Goal: Check status: Check status

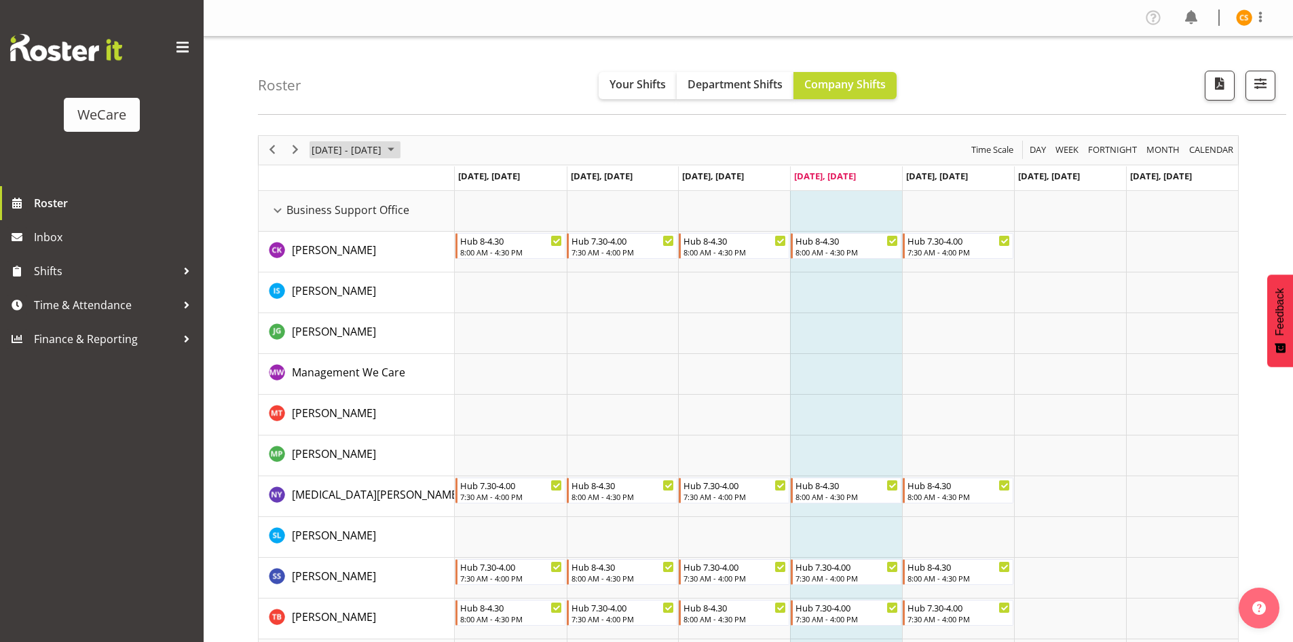
click at [383, 150] on span "[DATE] - [DATE]" at bounding box center [346, 149] width 73 height 17
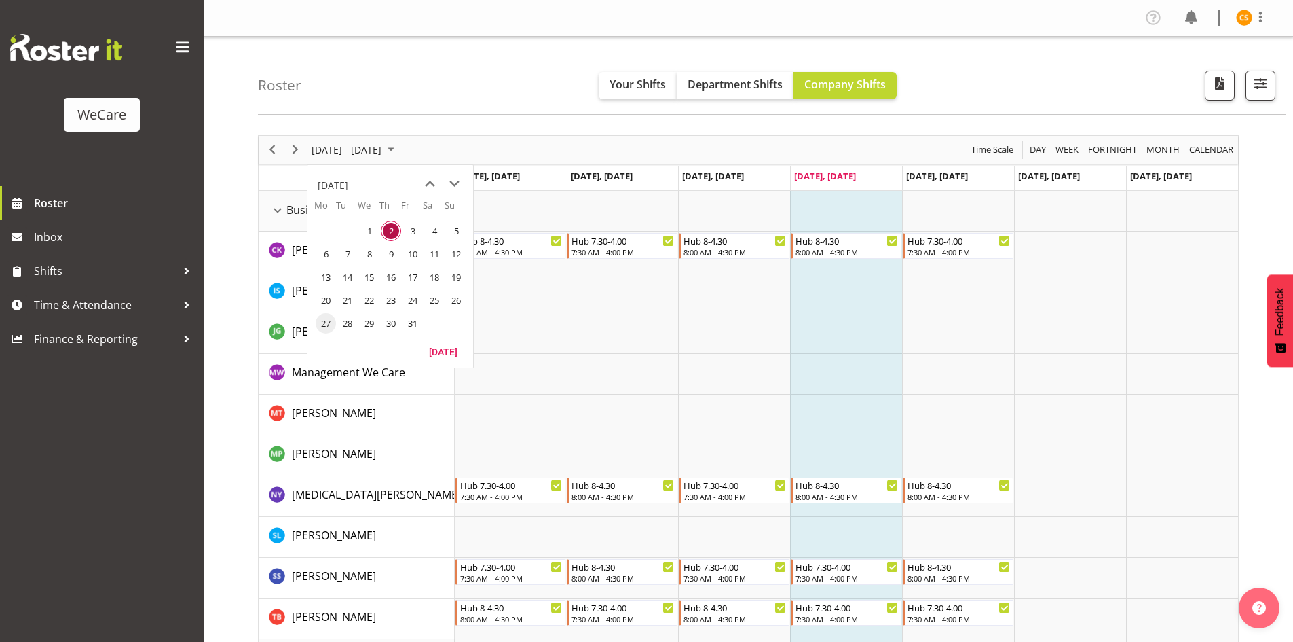
click at [320, 324] on span "27" at bounding box center [326, 323] width 20 height 20
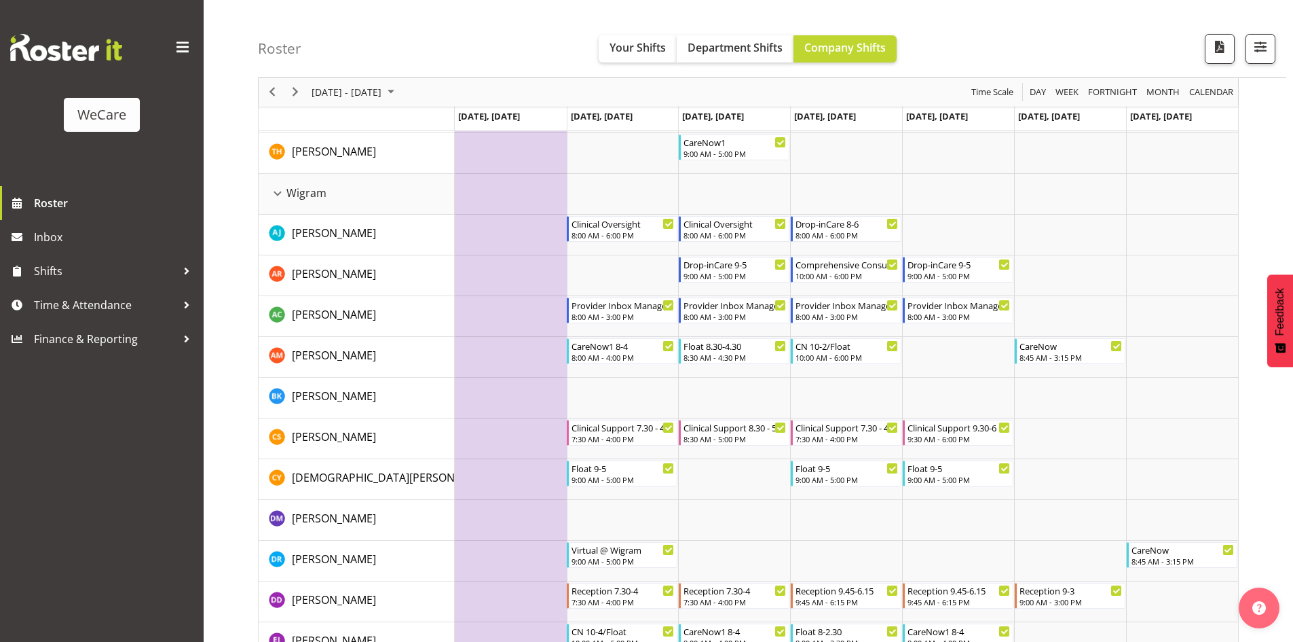
scroll to position [2845, 0]
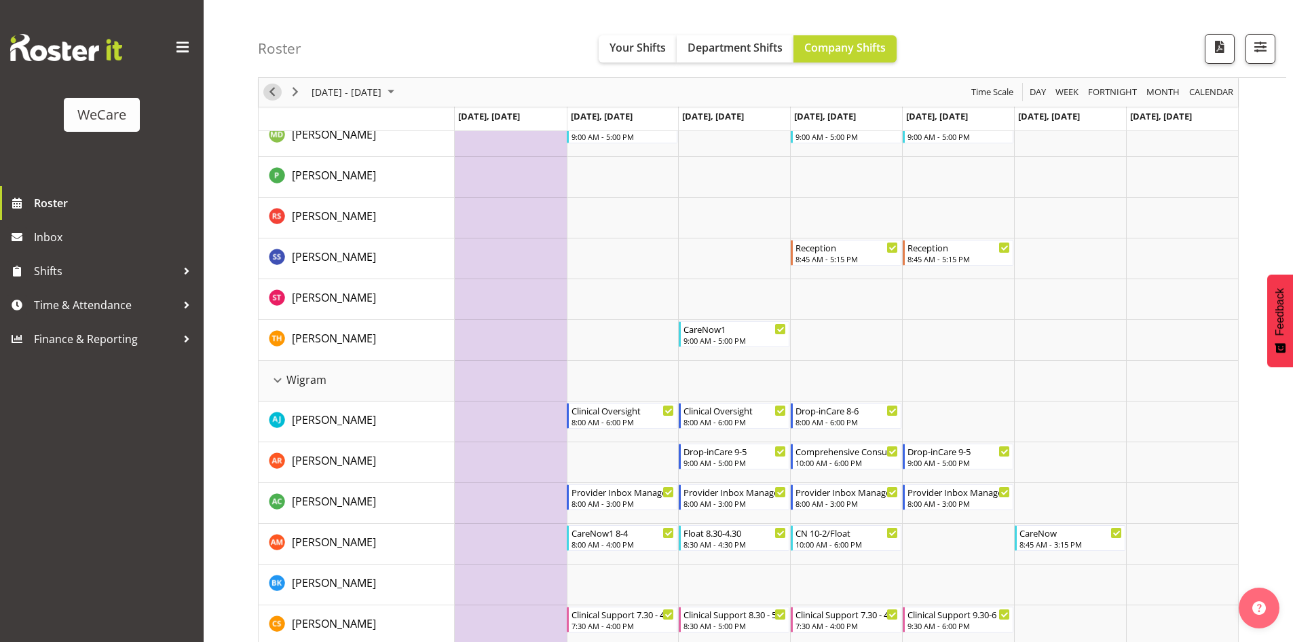
drag, startPoint x: 268, startPoint y: 86, endPoint x: 341, endPoint y: 118, distance: 80.2
click at [268, 86] on span "Previous" at bounding box center [272, 92] width 16 height 17
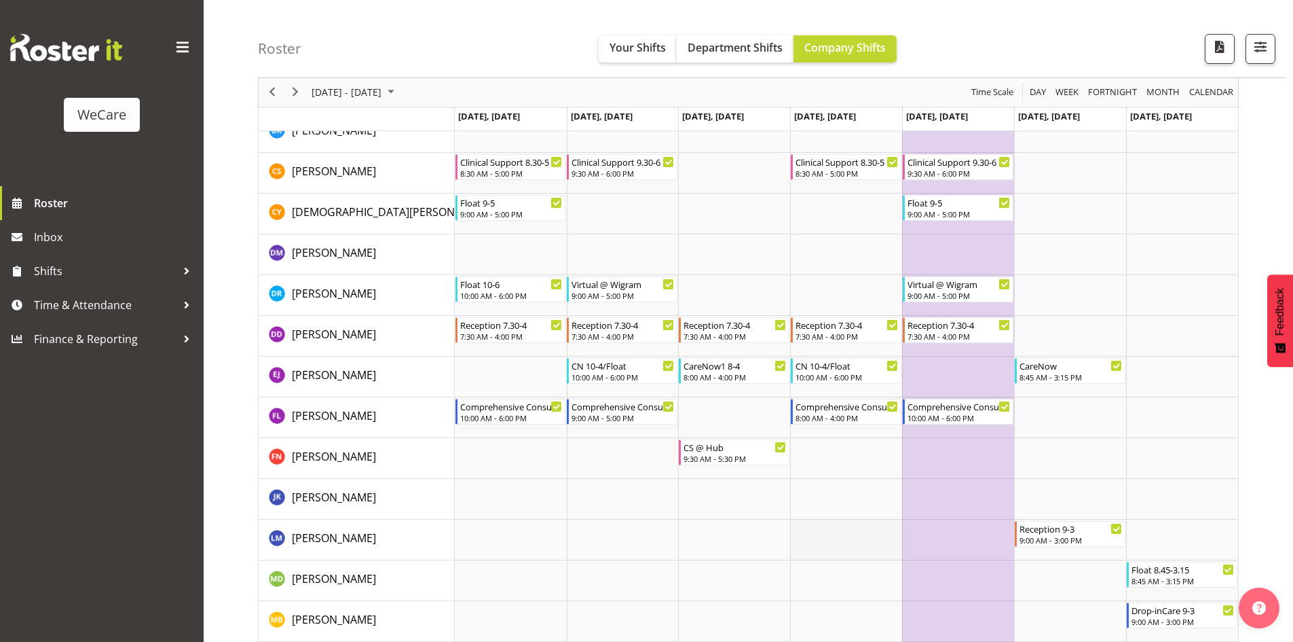
scroll to position [3225, 0]
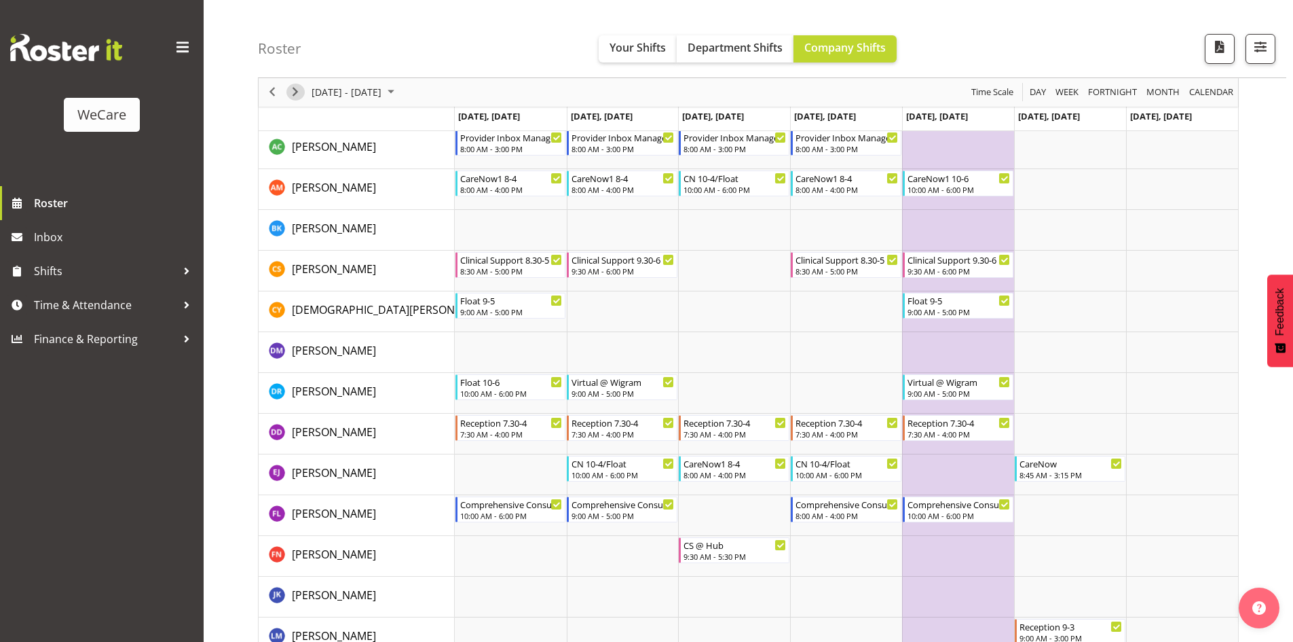
click at [296, 96] on span "Next" at bounding box center [295, 92] width 16 height 17
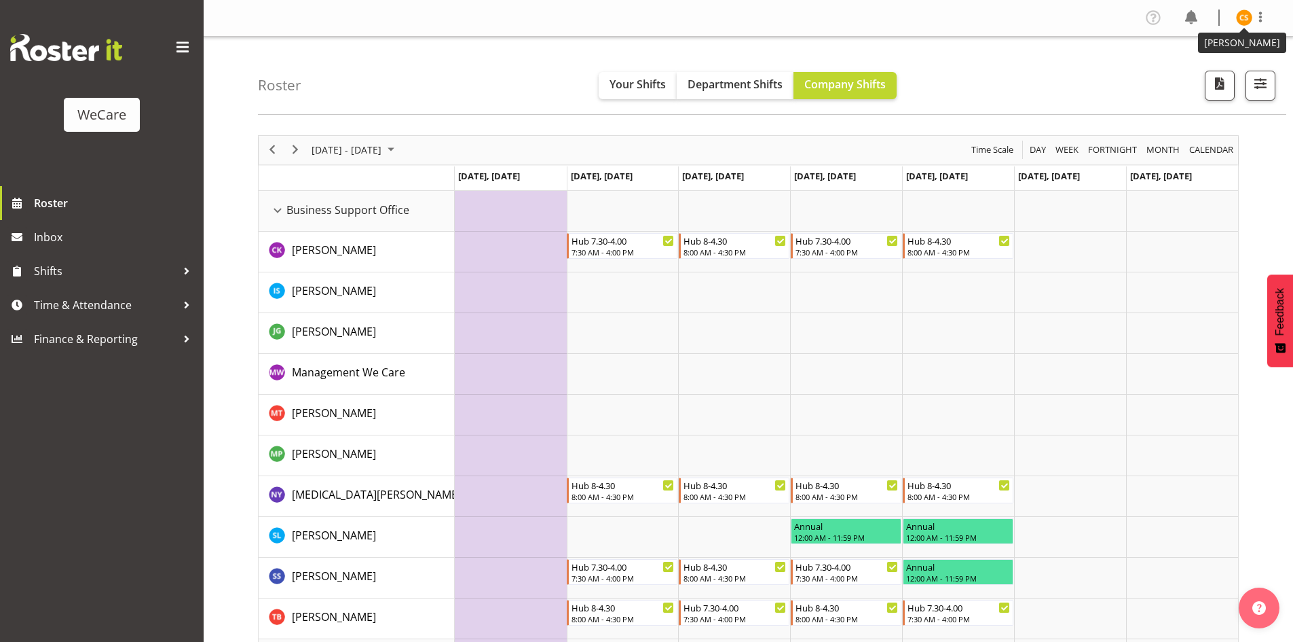
click at [1249, 20] on img at bounding box center [1244, 18] width 16 height 16
click at [1220, 66] on link "Log Out" at bounding box center [1204, 71] width 130 height 24
